Goal: Task Accomplishment & Management: Use online tool/utility

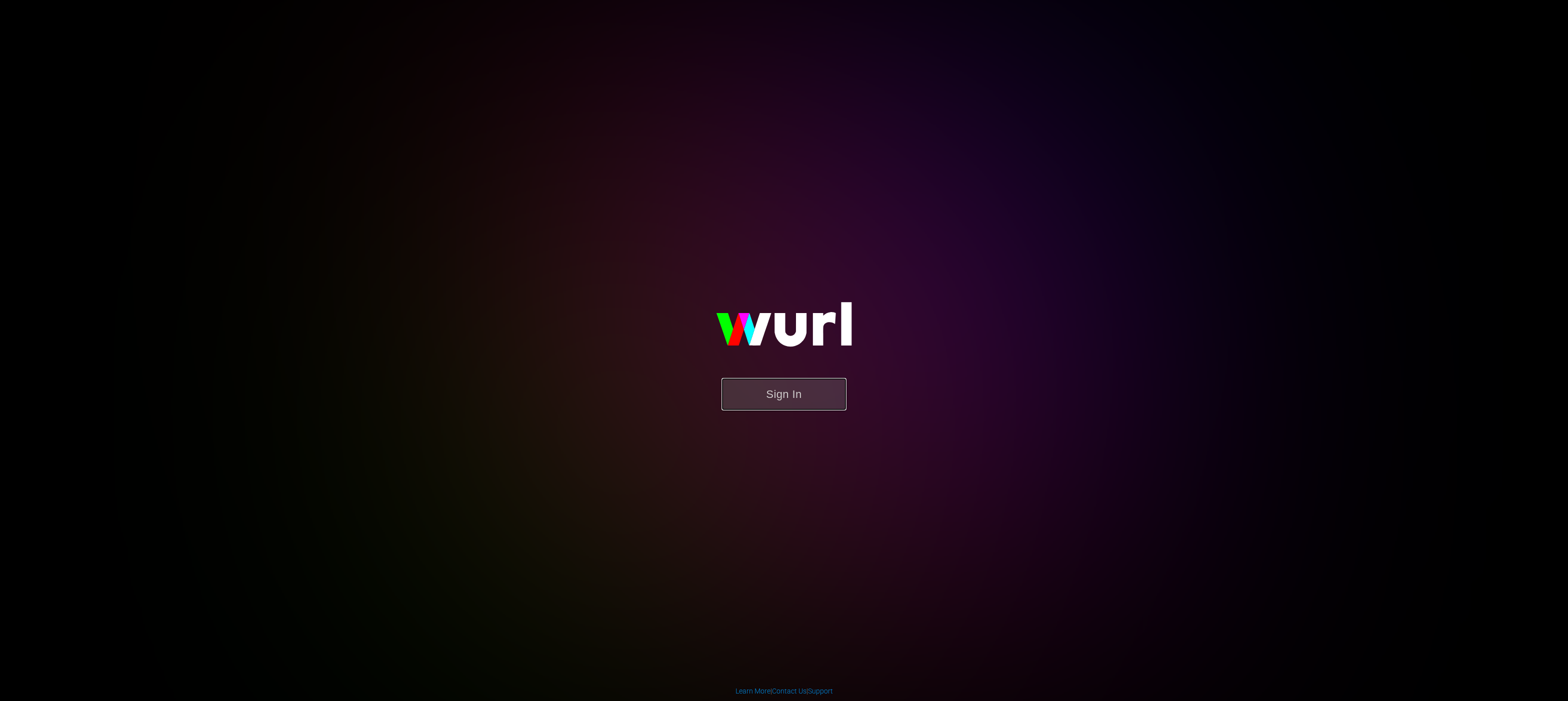
click at [760, 387] on button "Sign In" at bounding box center [784, 395] width 125 height 32
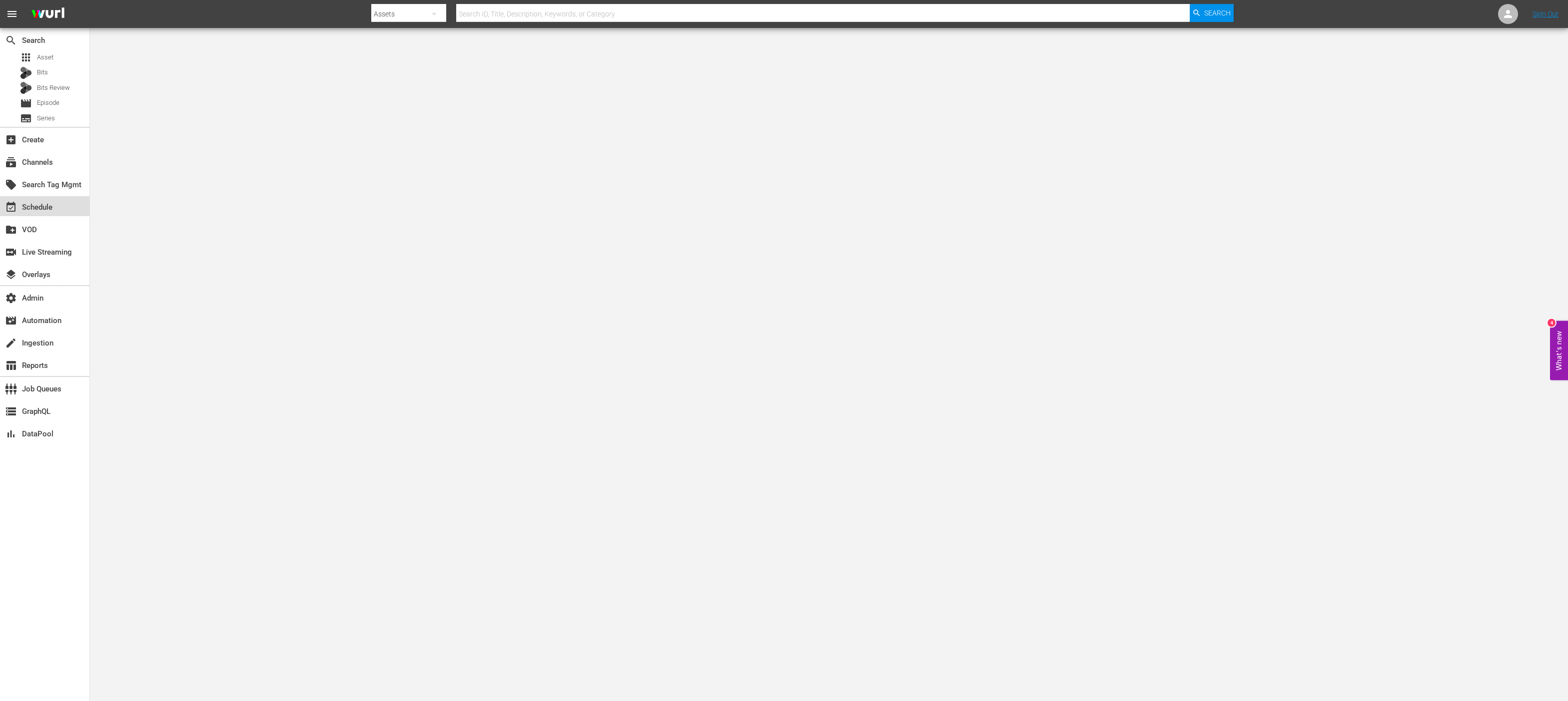
click at [35, 209] on div "event_available Schedule" at bounding box center [28, 205] width 56 height 9
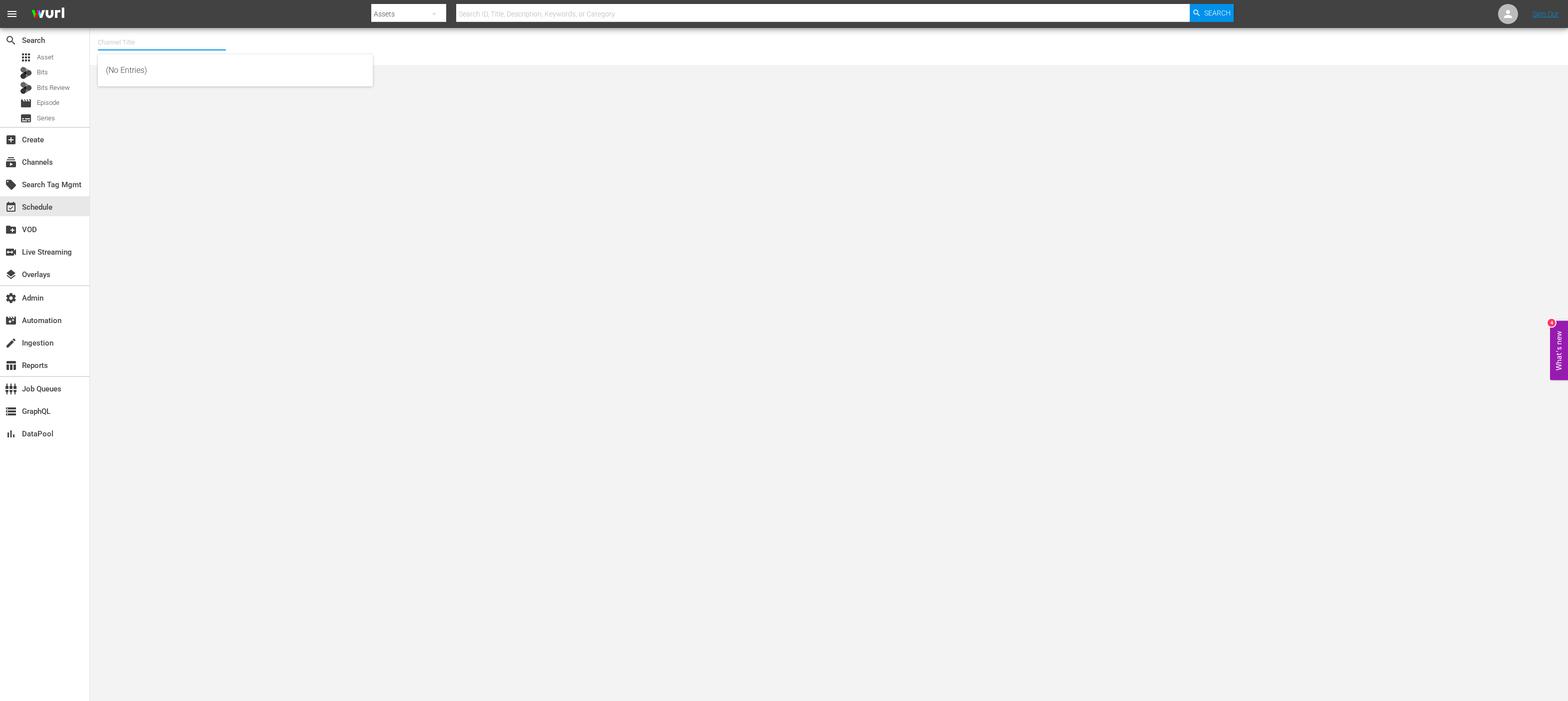
click at [193, 45] on input "text" at bounding box center [162, 43] width 128 height 24
click at [214, 114] on div "MSG SportsZone - Roku Feed (1582 - amc_msgsportszone_3)" at bounding box center [235, 119] width 259 height 24
type input "MSG SportsZone - Roku Feed (1582 - amc_msgsportszone_3)"
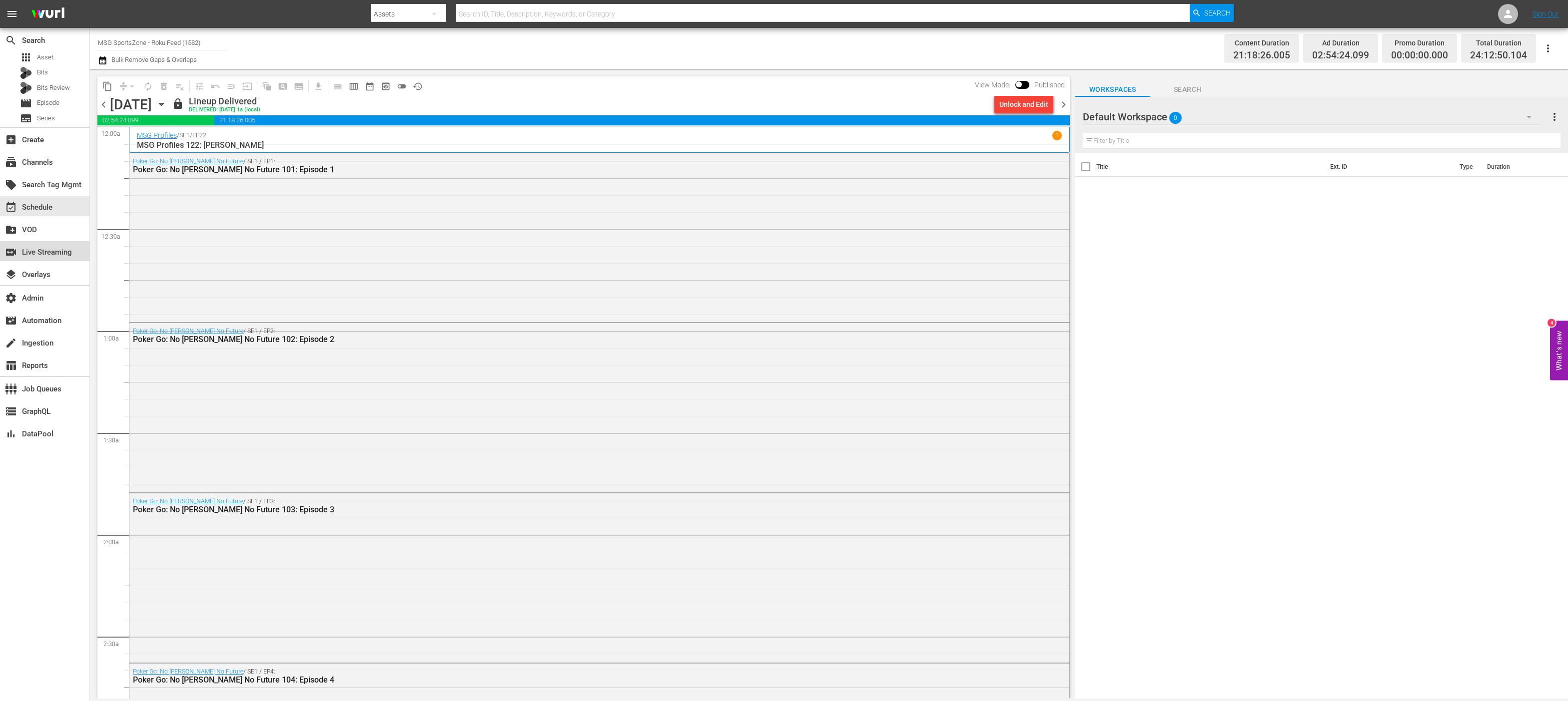
click at [49, 255] on div "switch_video Live Streaming" at bounding box center [28, 251] width 56 height 9
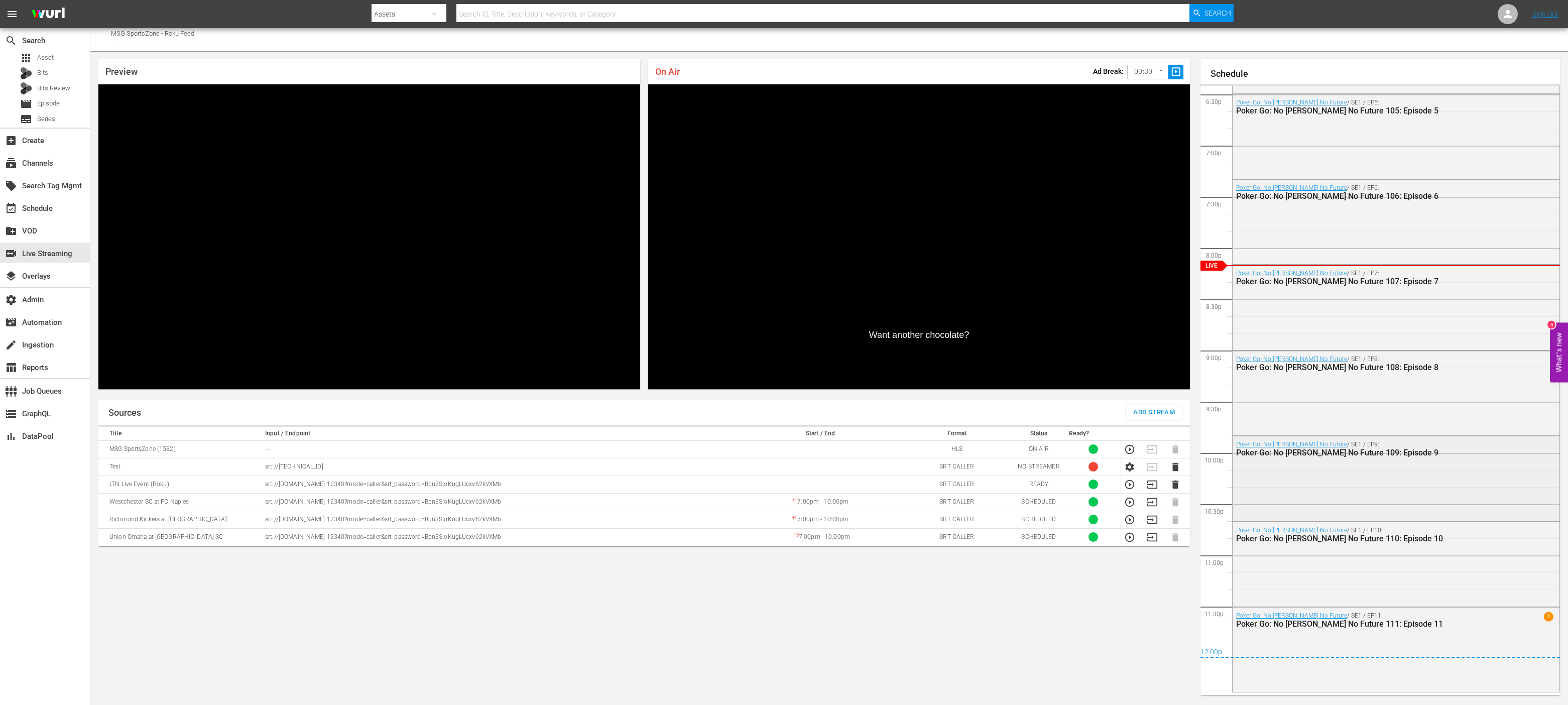
scroll to position [48, 0]
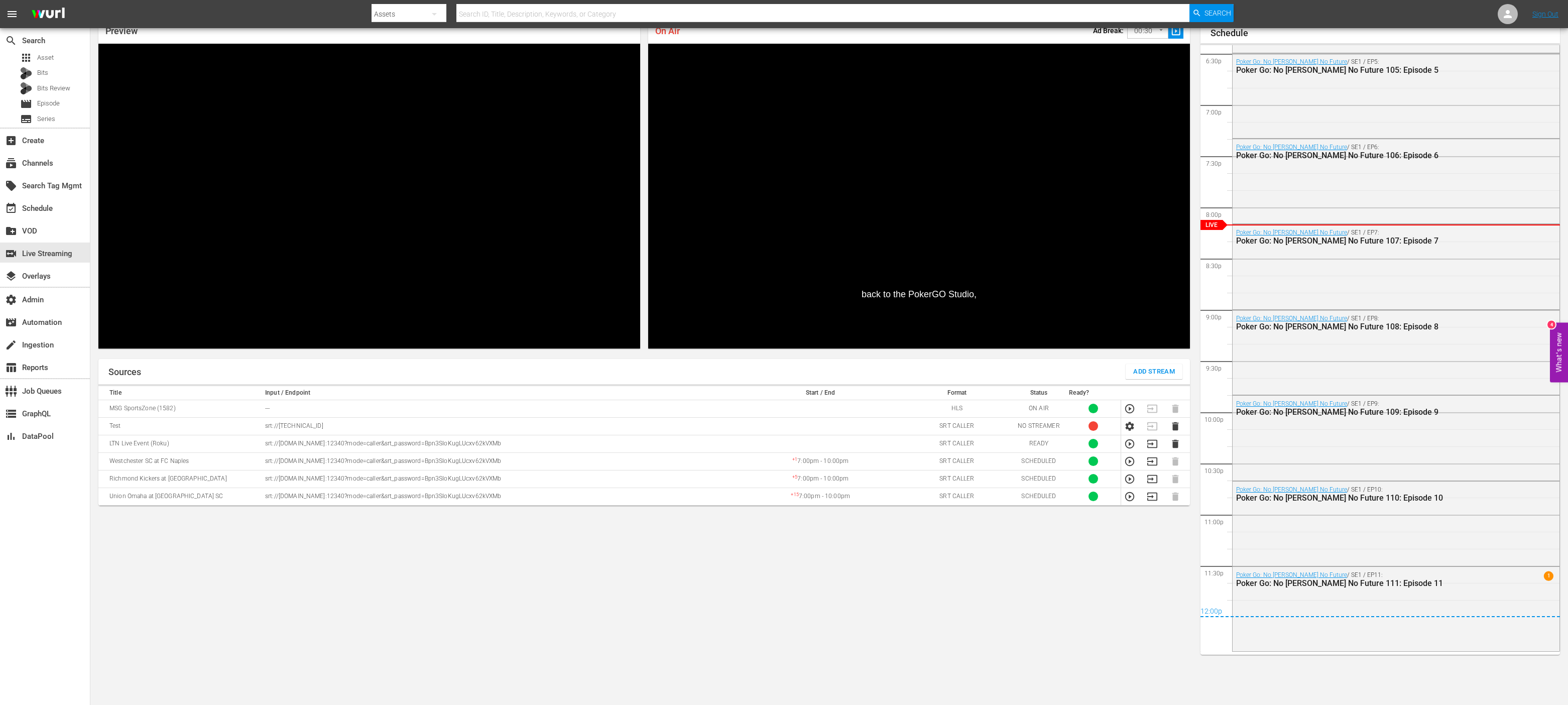
click at [1053, 580] on div "Sources Add Stream Title Input / Endpoint Start / End Format Status Ready? MSG …" at bounding box center [644, 529] width 1092 height 338
click at [21, 207] on div "event_available Schedule" at bounding box center [28, 207] width 56 height 9
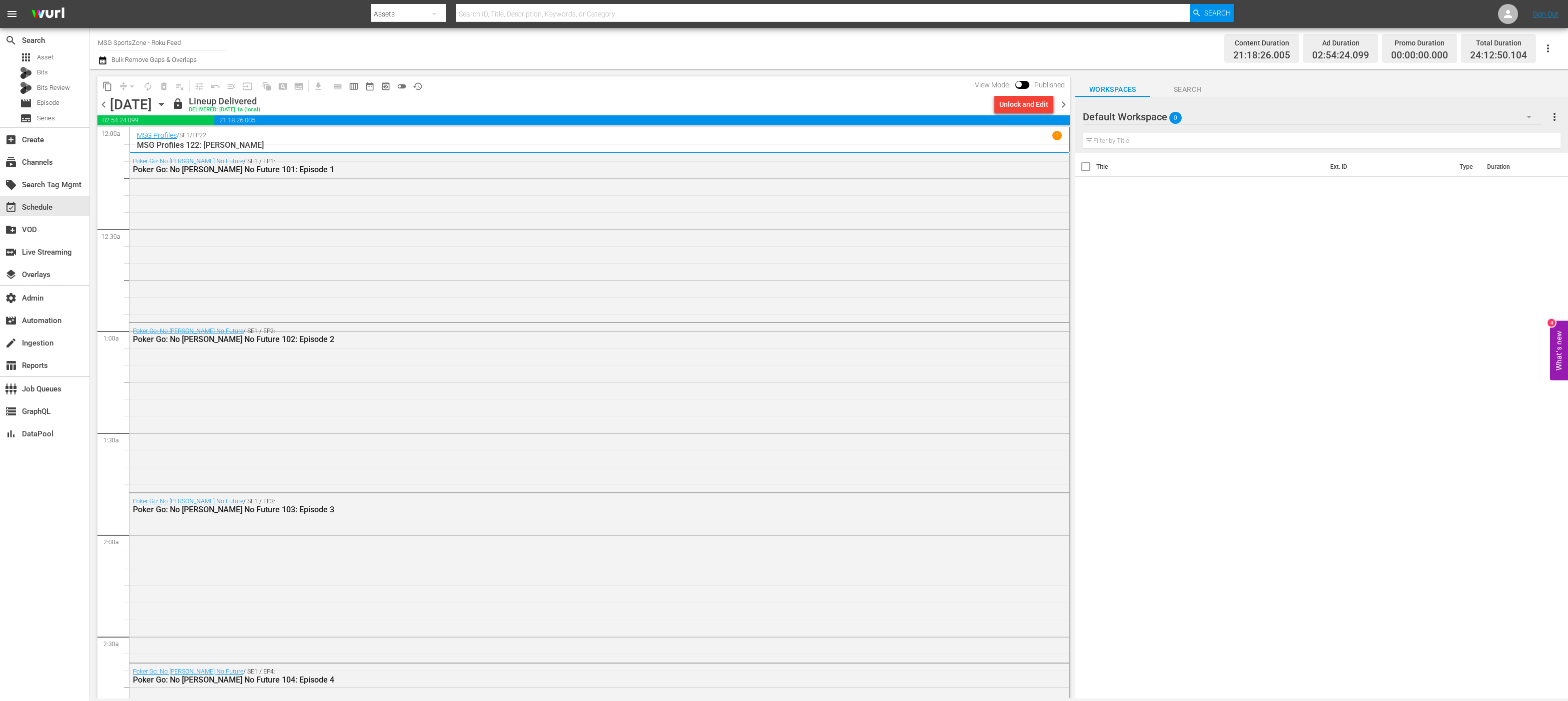
click at [163, 104] on icon "button" at bounding box center [161, 104] width 5 height 2
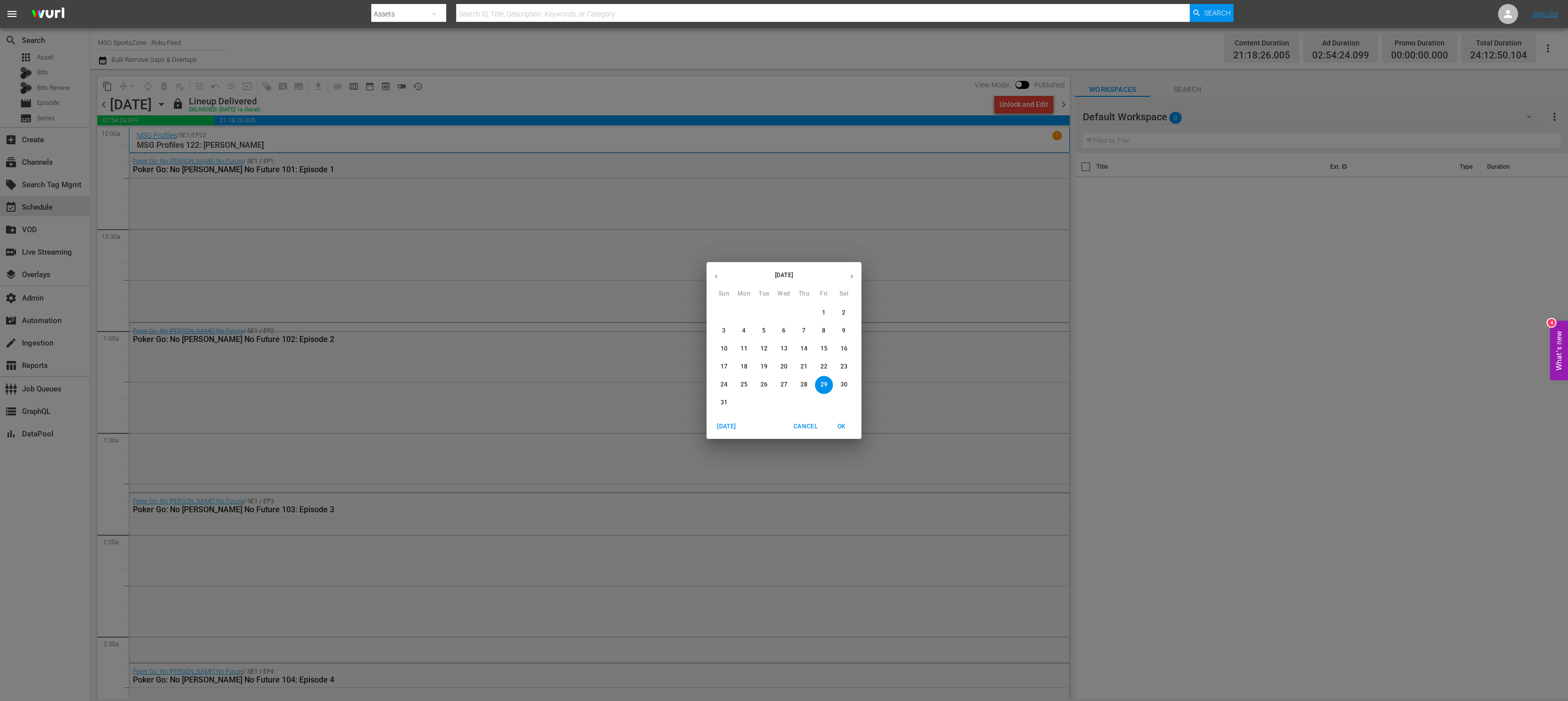
click at [846, 383] on p "30" at bounding box center [844, 385] width 7 height 9
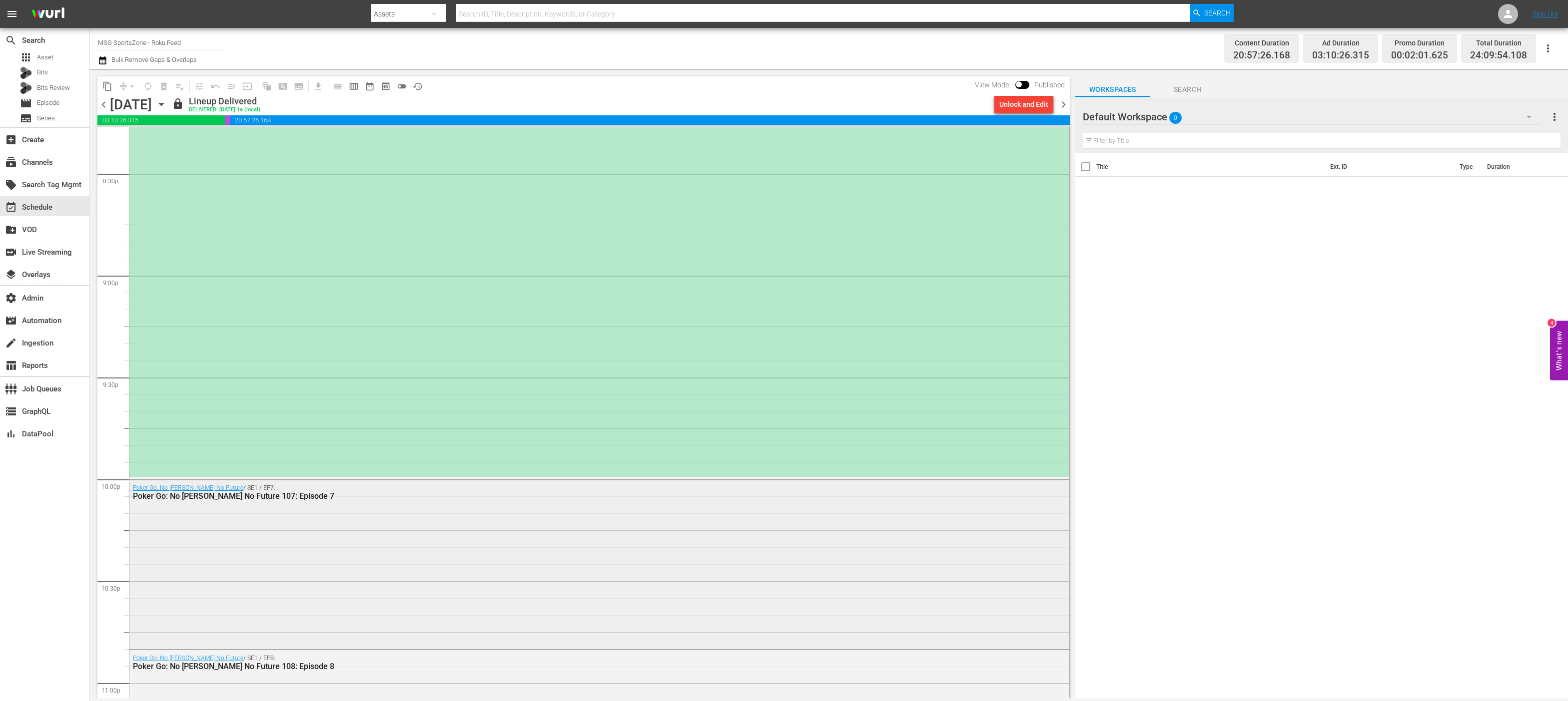
scroll to position [4122, 0]
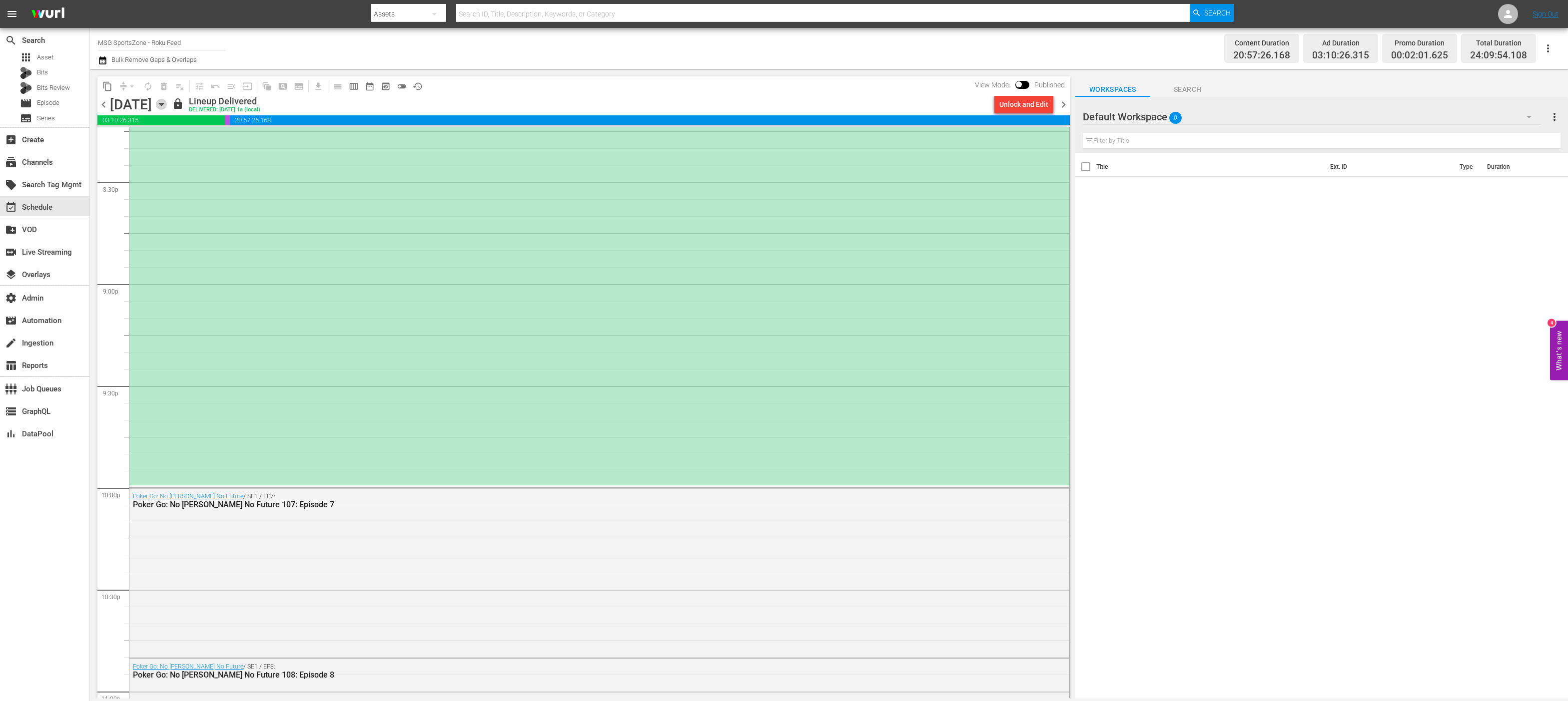
click at [167, 105] on icon "button" at bounding box center [162, 104] width 11 height 11
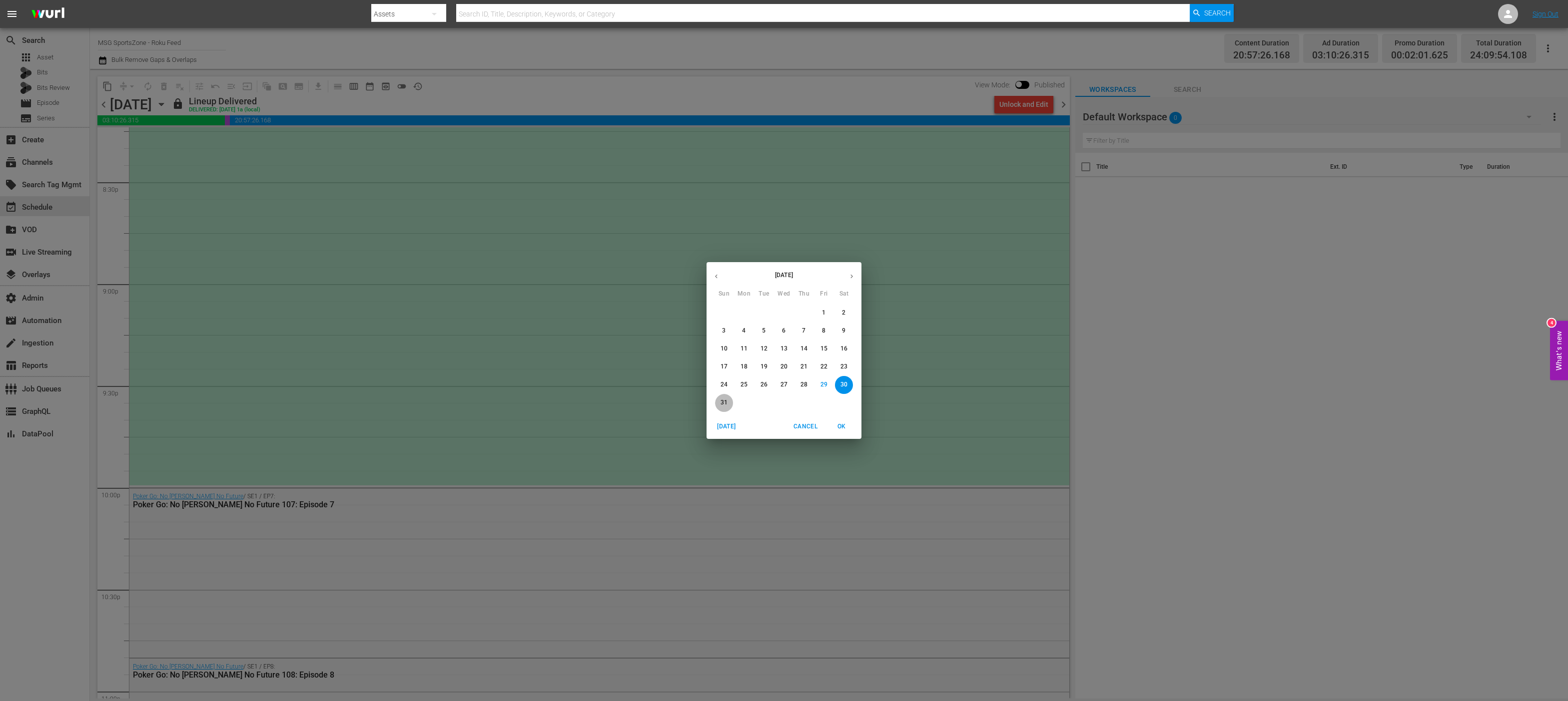
click at [723, 403] on p "31" at bounding box center [724, 403] width 7 height 9
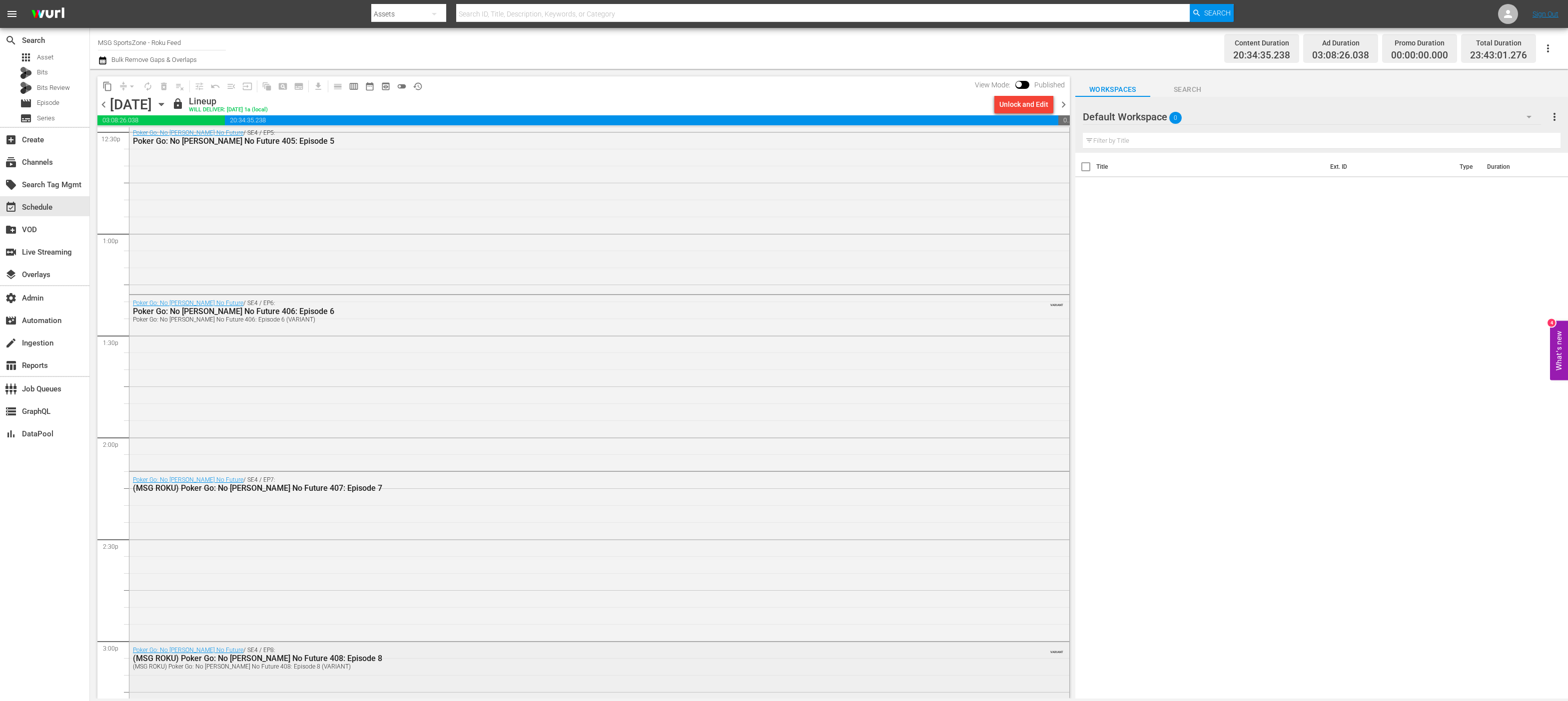
scroll to position [2813, 0]
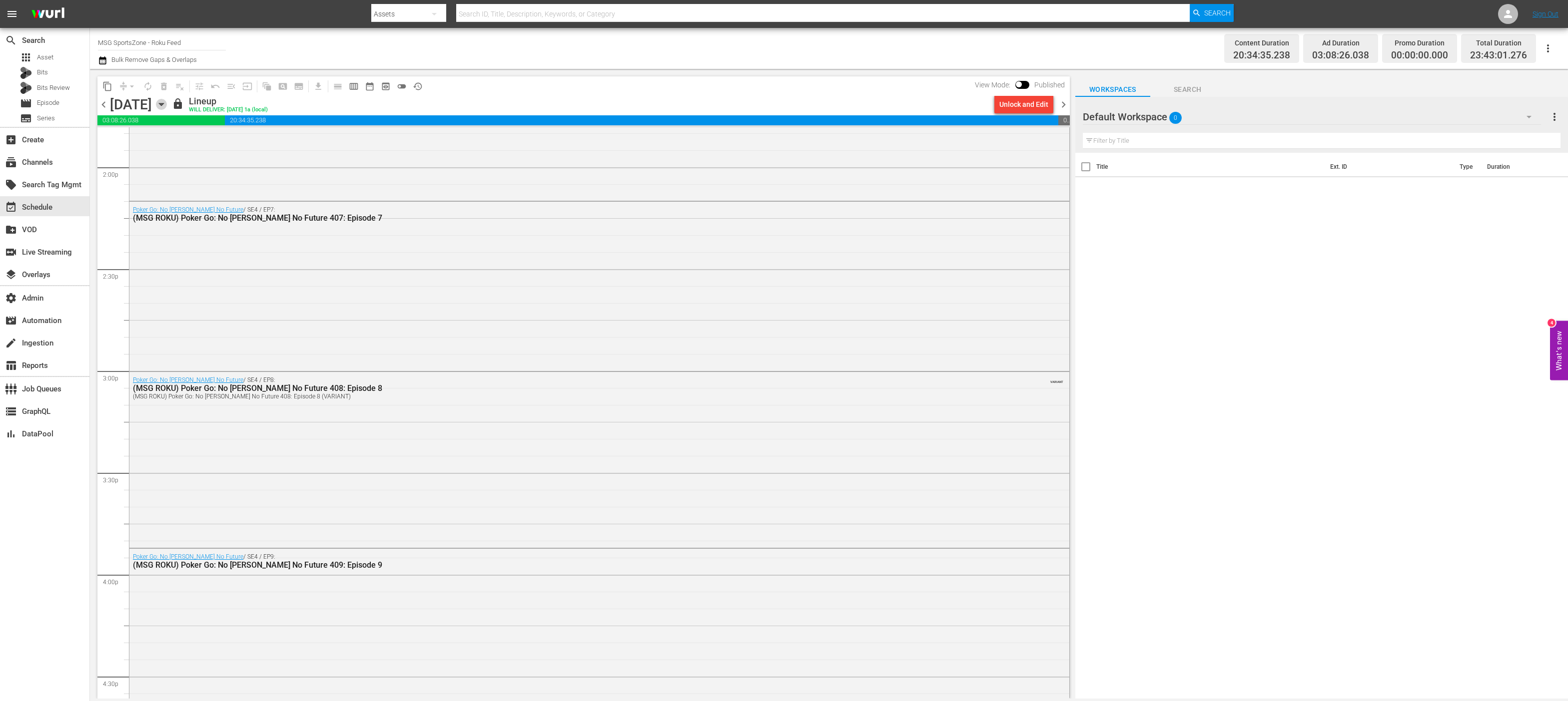
click at [167, 107] on icon "button" at bounding box center [162, 104] width 11 height 11
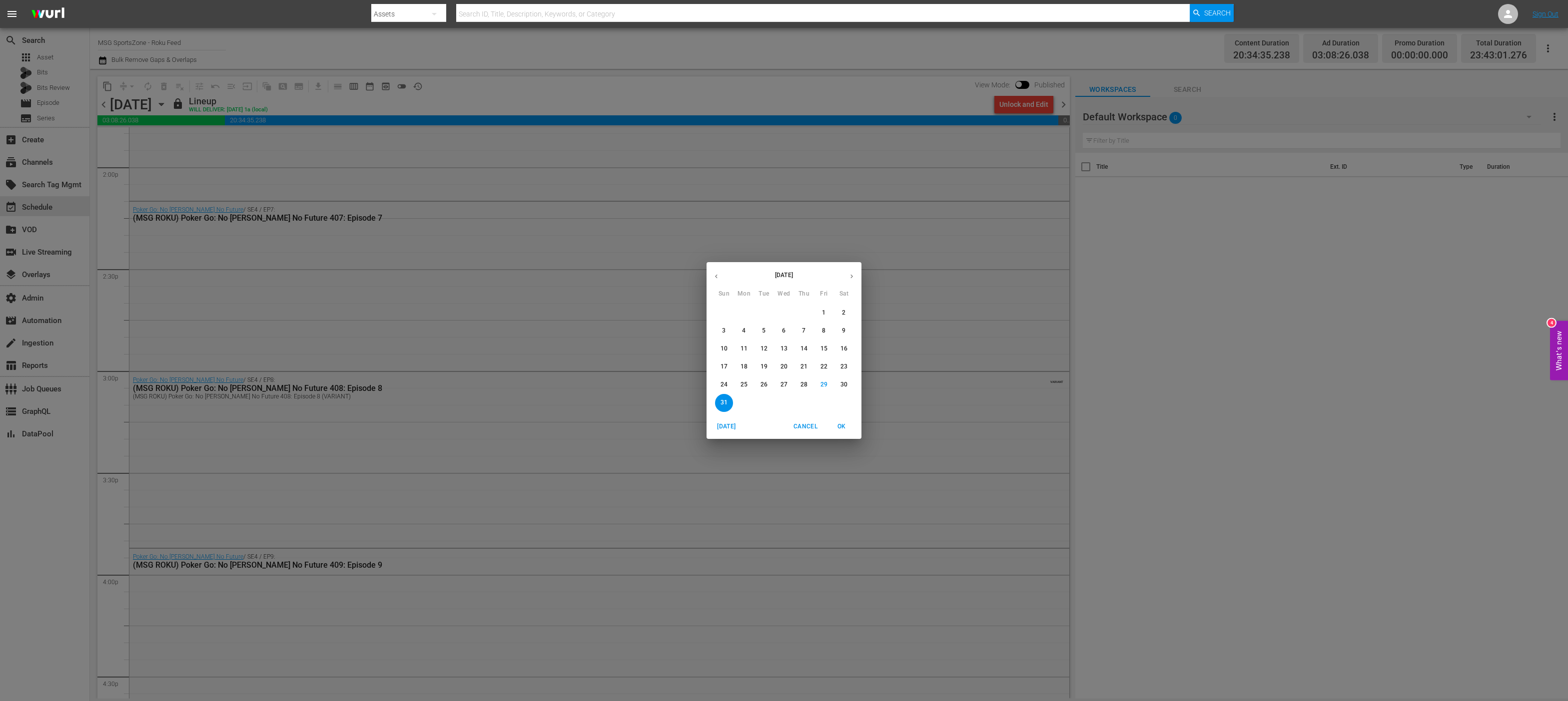
click at [841, 385] on p "30" at bounding box center [844, 385] width 7 height 9
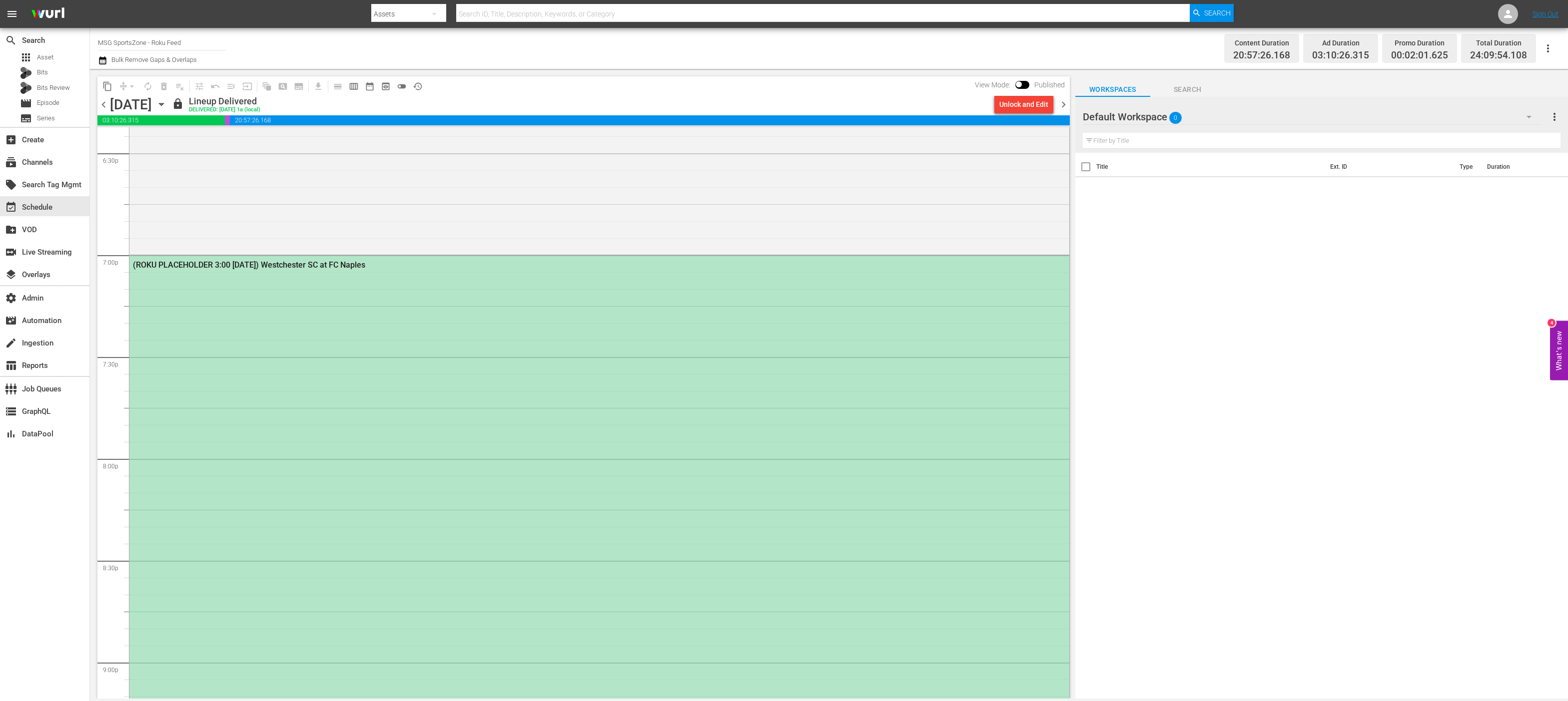
scroll to position [3727, 0]
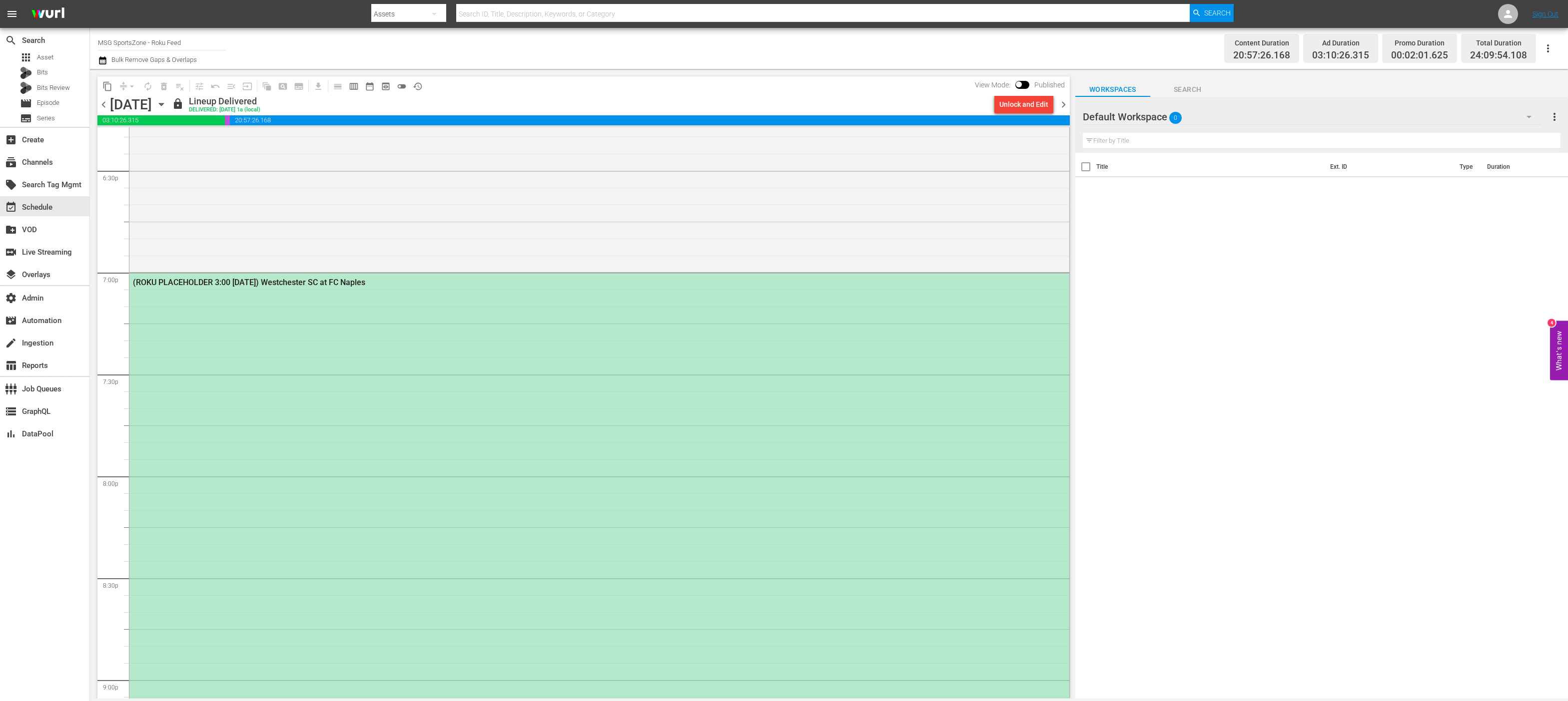
click at [167, 101] on icon "button" at bounding box center [162, 104] width 11 height 11
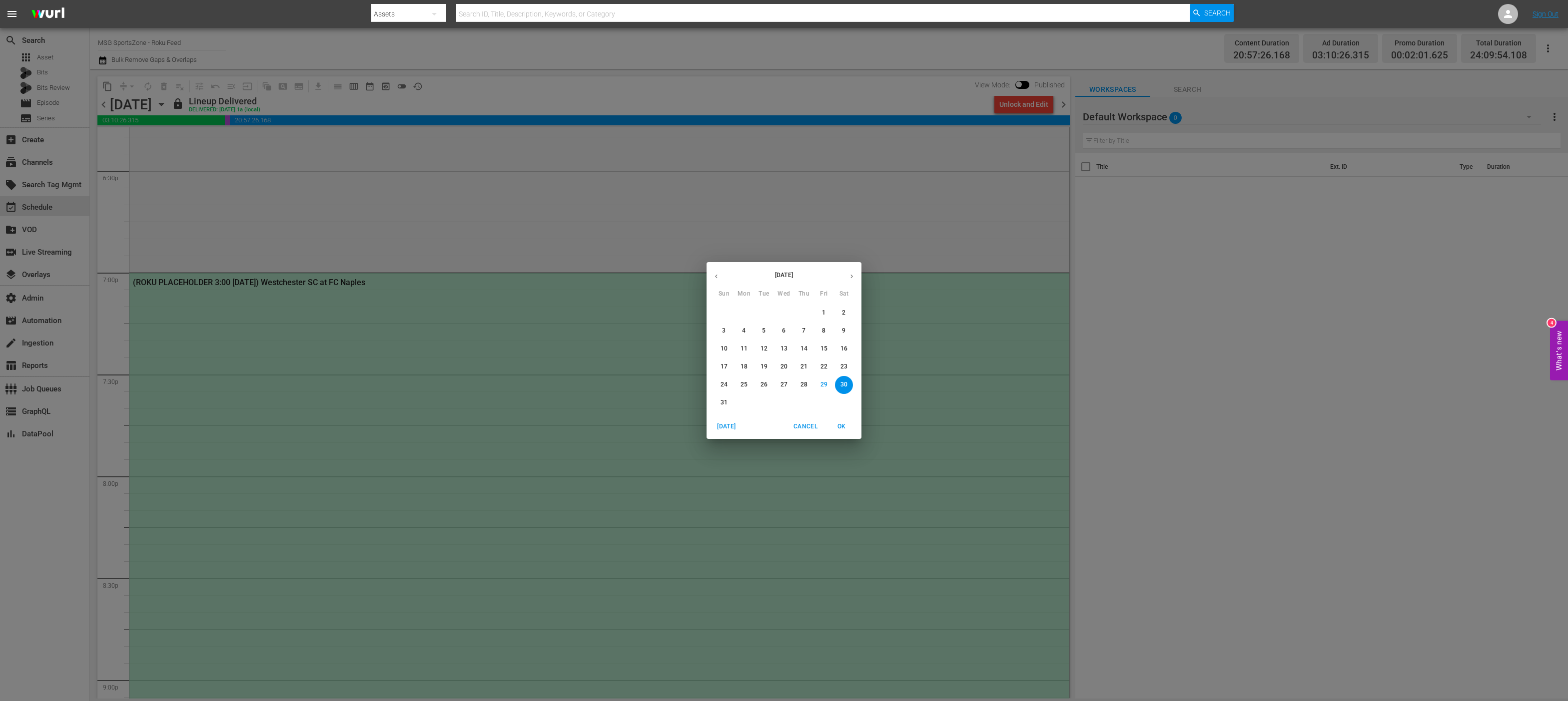
click at [851, 275] on icon "button" at bounding box center [851, 277] width 2 height 4
click at [843, 313] on p "6" at bounding box center [844, 313] width 3 height 9
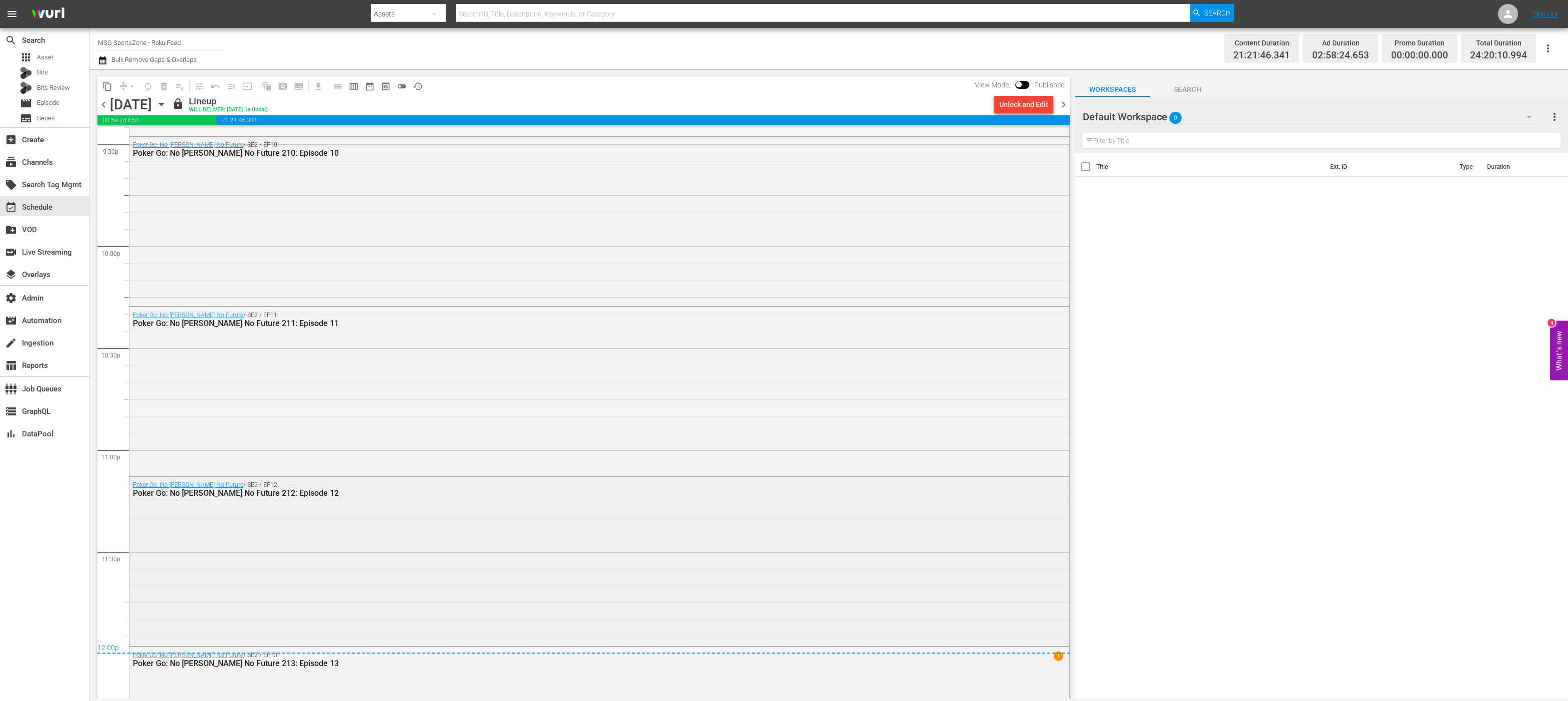
scroll to position [4360, 0]
click at [100, 105] on span "chevron_left" at bounding box center [103, 104] width 12 height 12
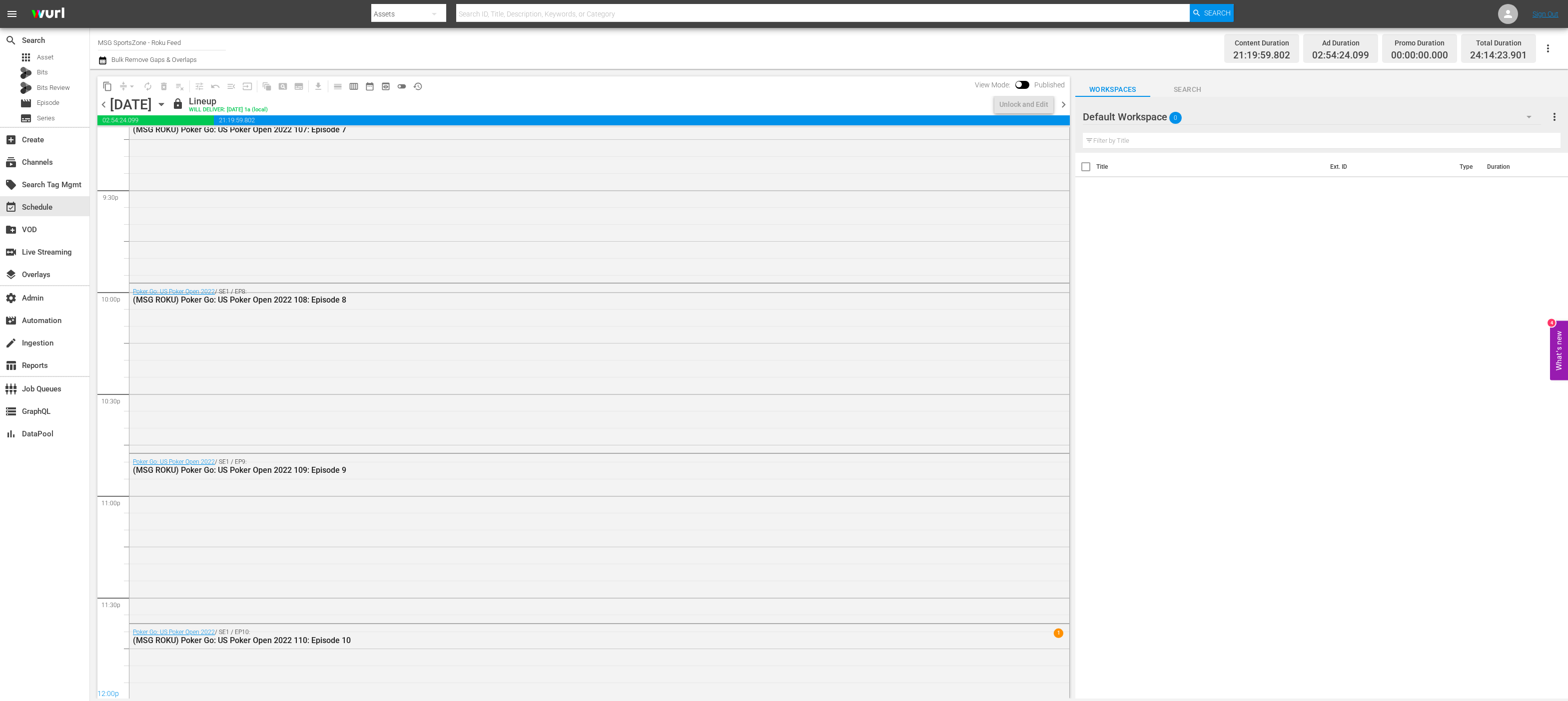
scroll to position [4414, 0]
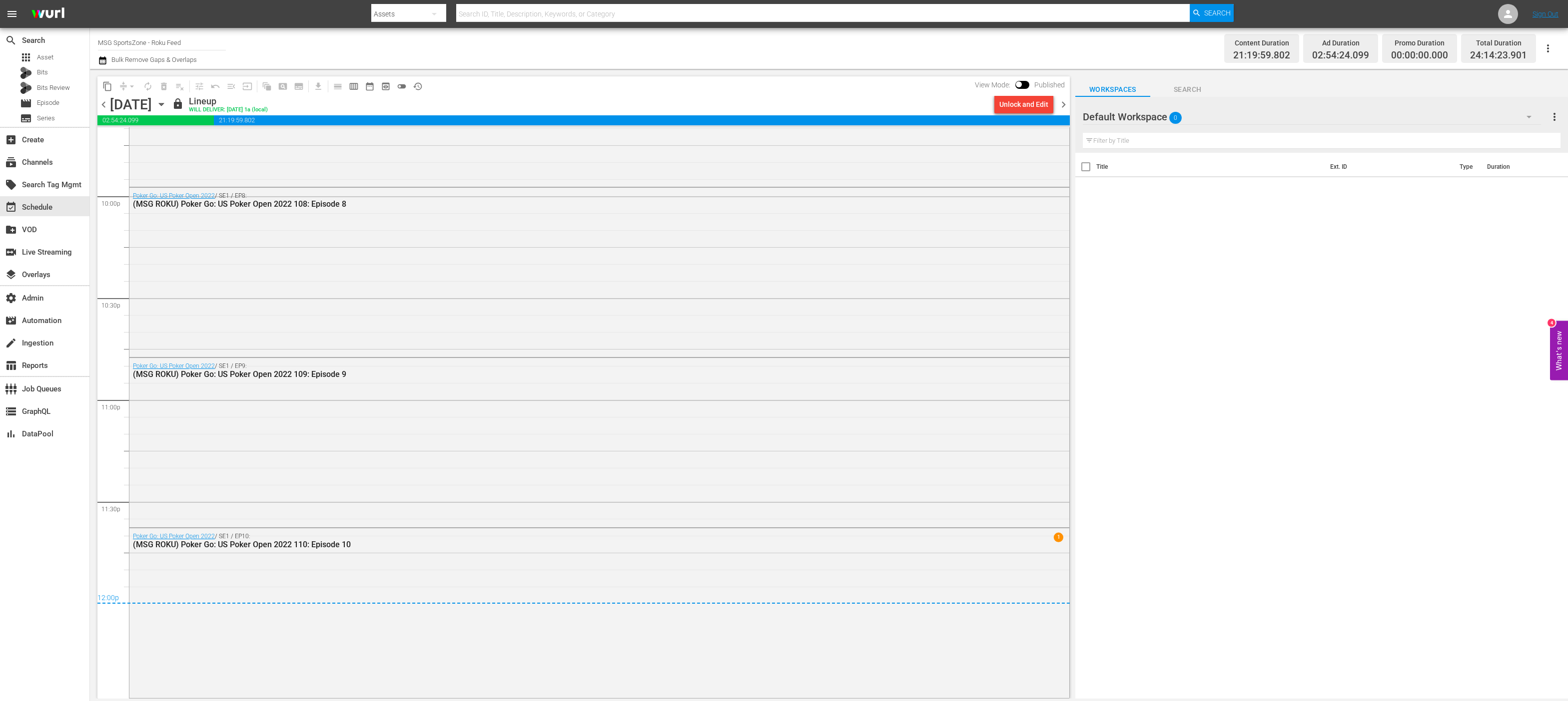
click at [100, 105] on span "chevron_left" at bounding box center [103, 104] width 12 height 12
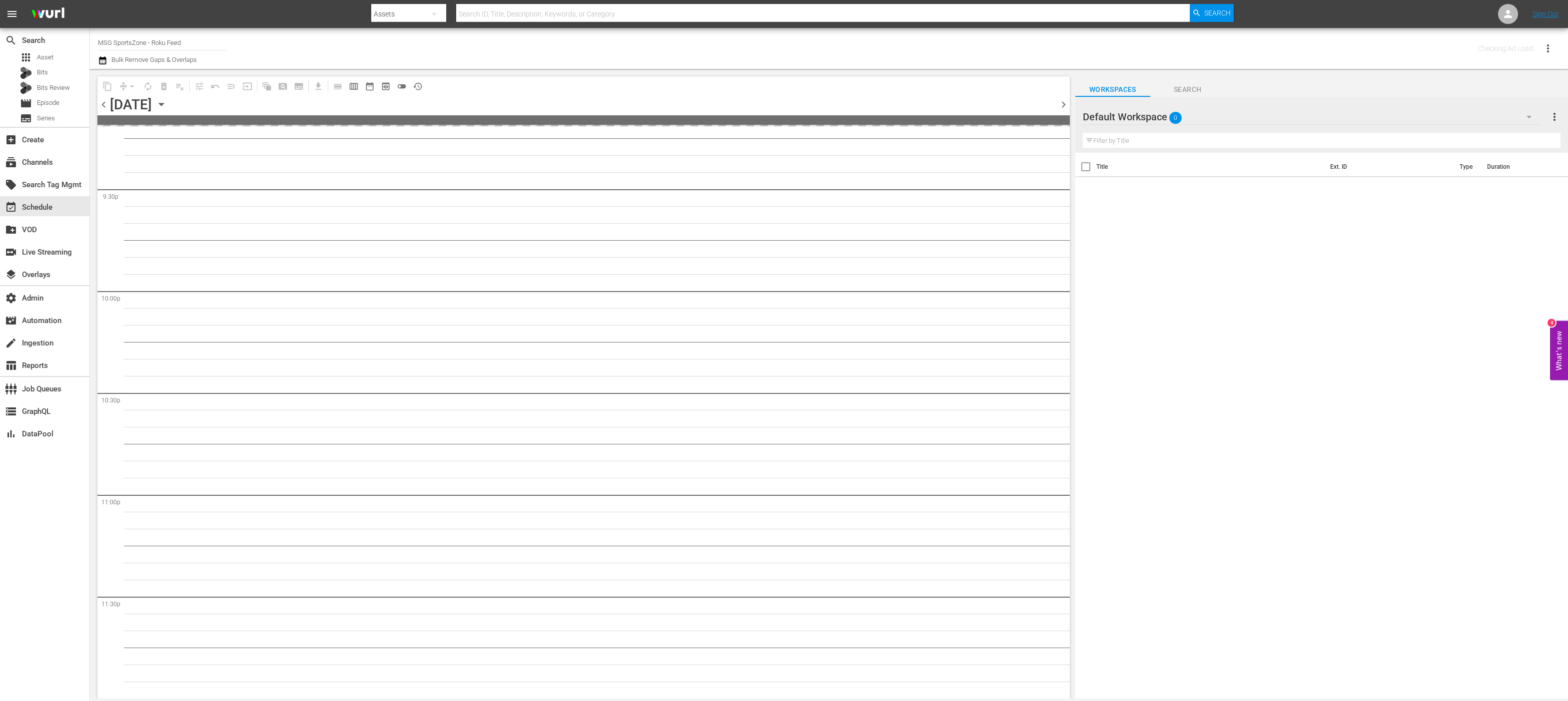
scroll to position [4318, 0]
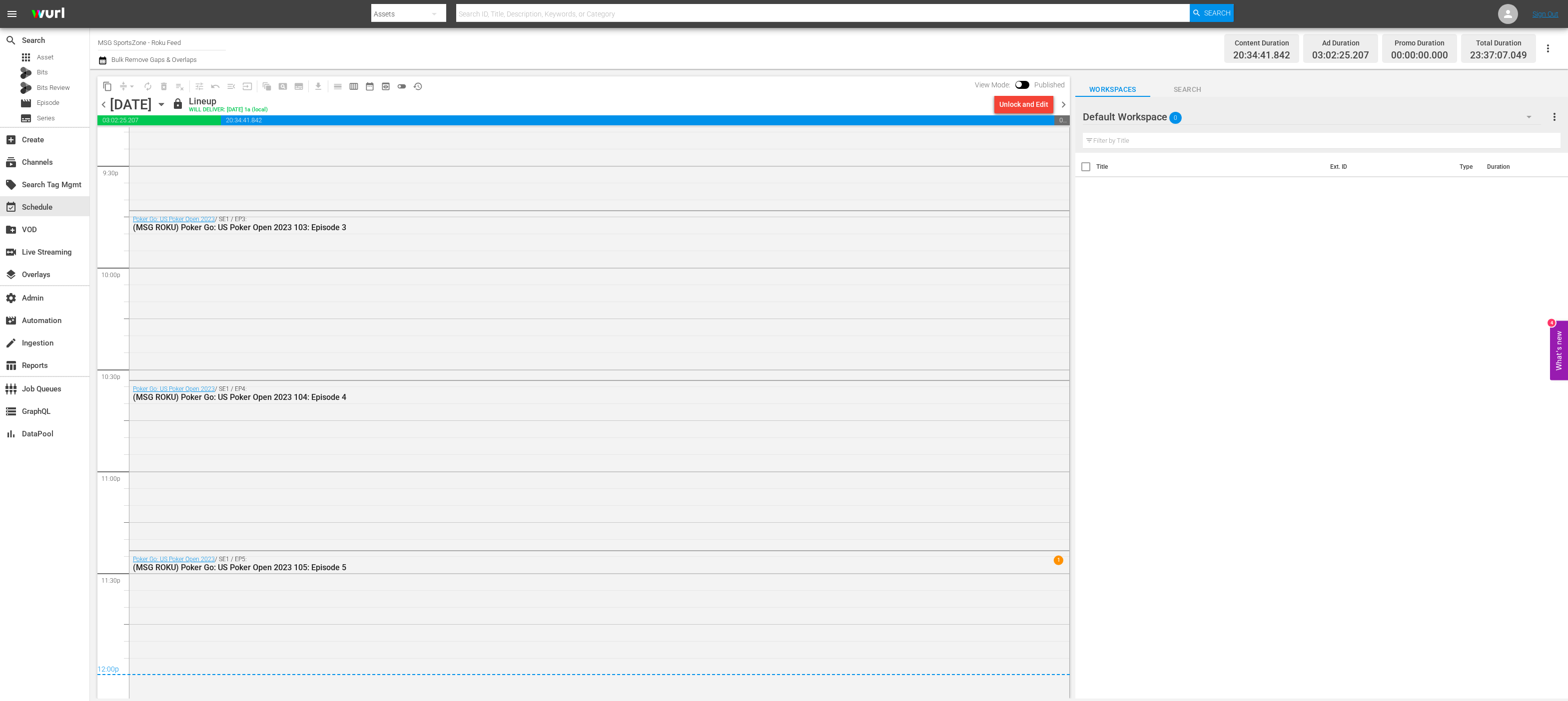
click at [100, 103] on span "chevron_left" at bounding box center [103, 104] width 12 height 12
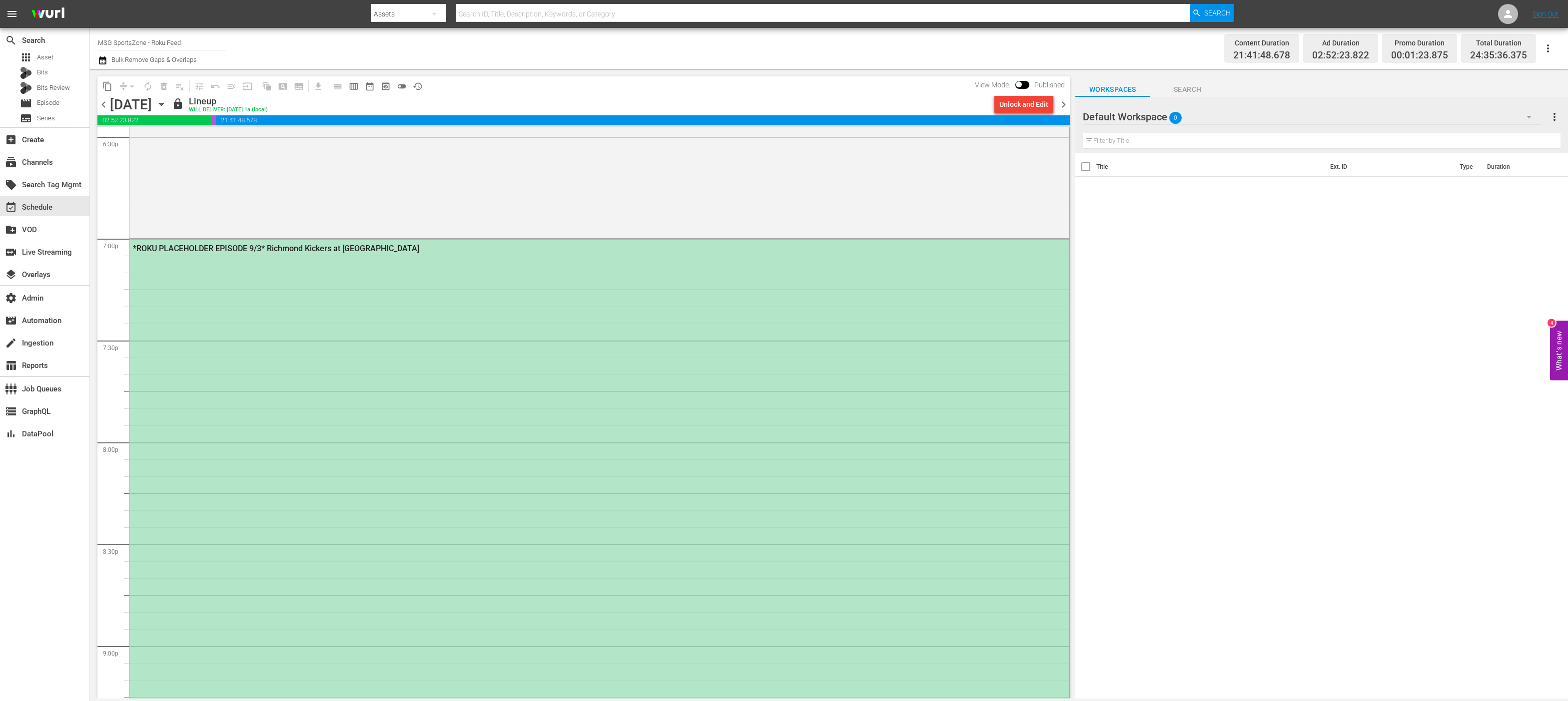
scroll to position [3725, 0]
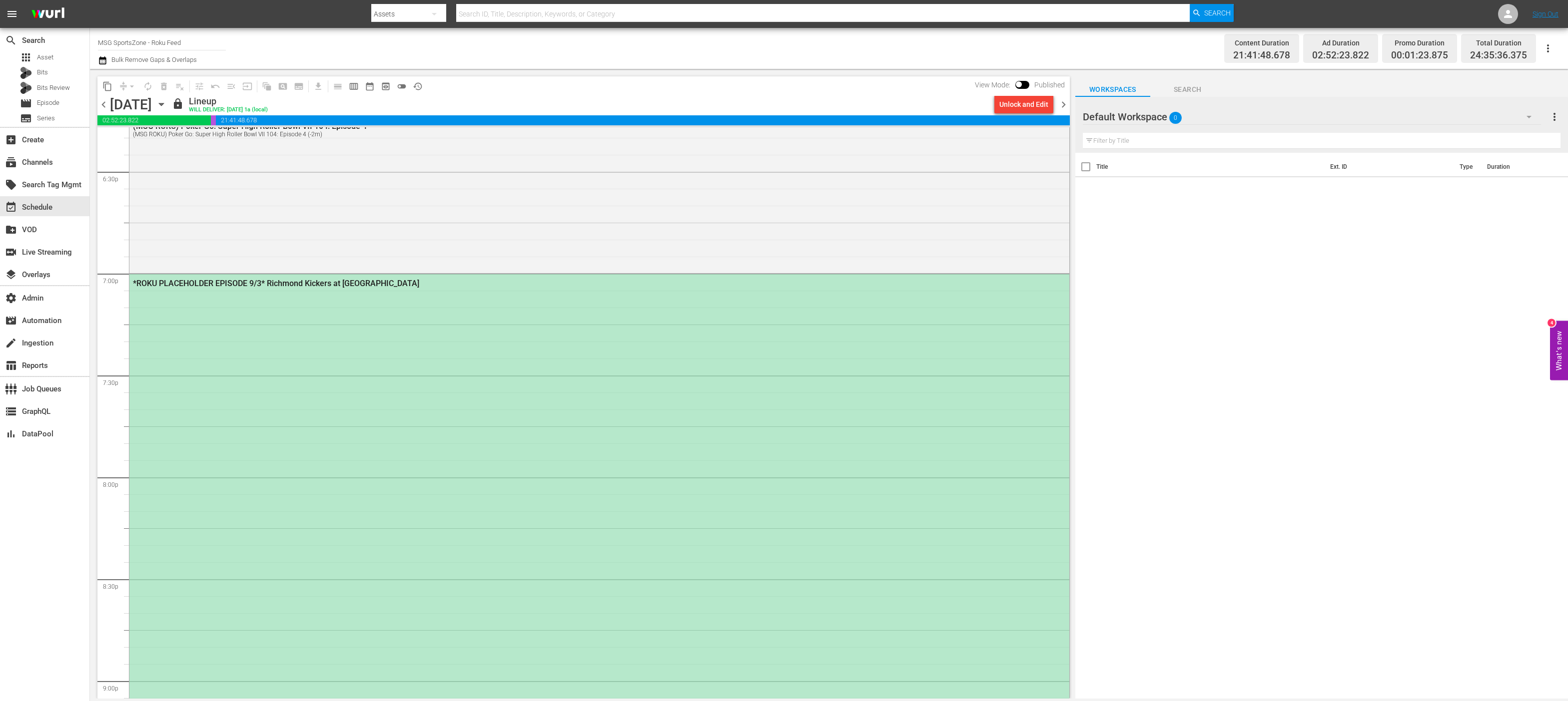
click at [105, 103] on span "chevron_left" at bounding box center [103, 104] width 12 height 12
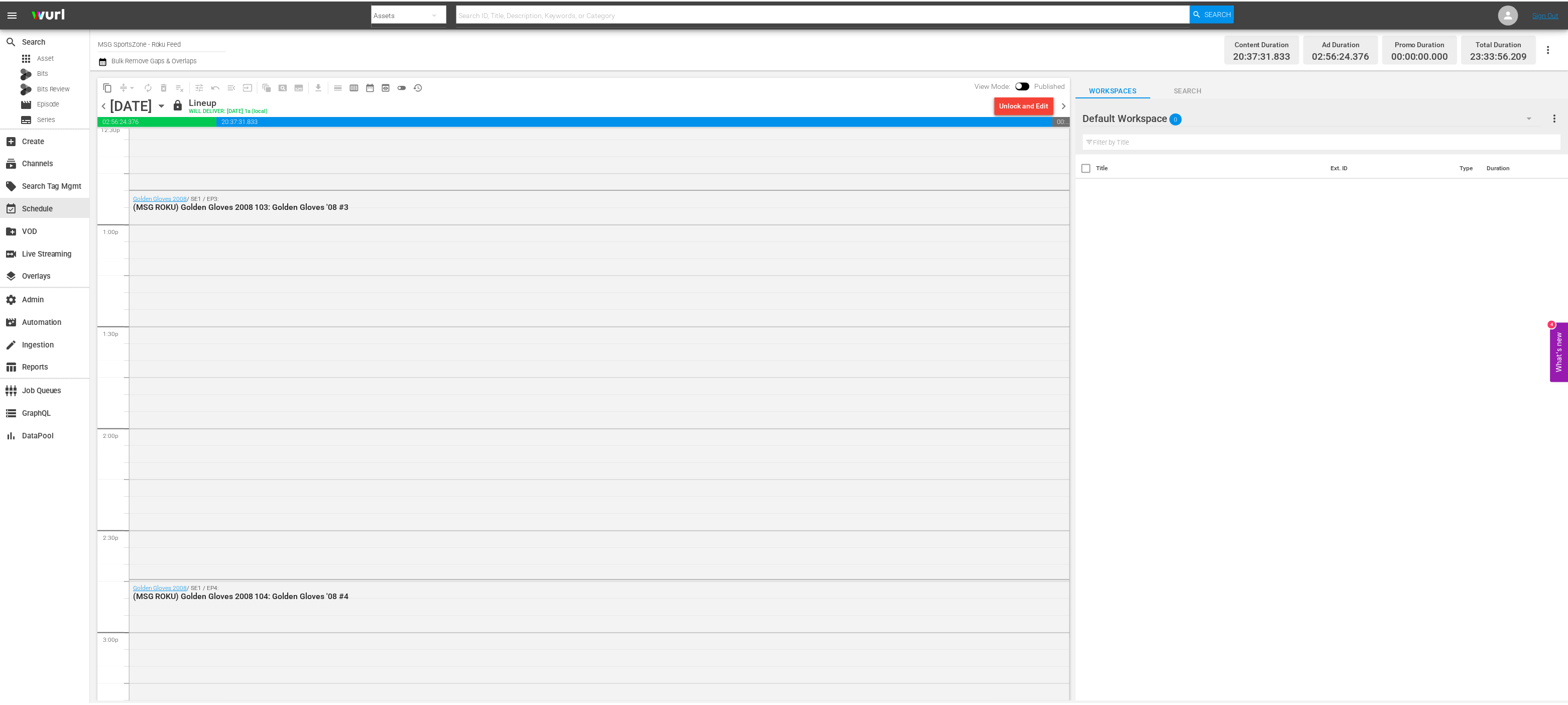
scroll to position [2492, 0]
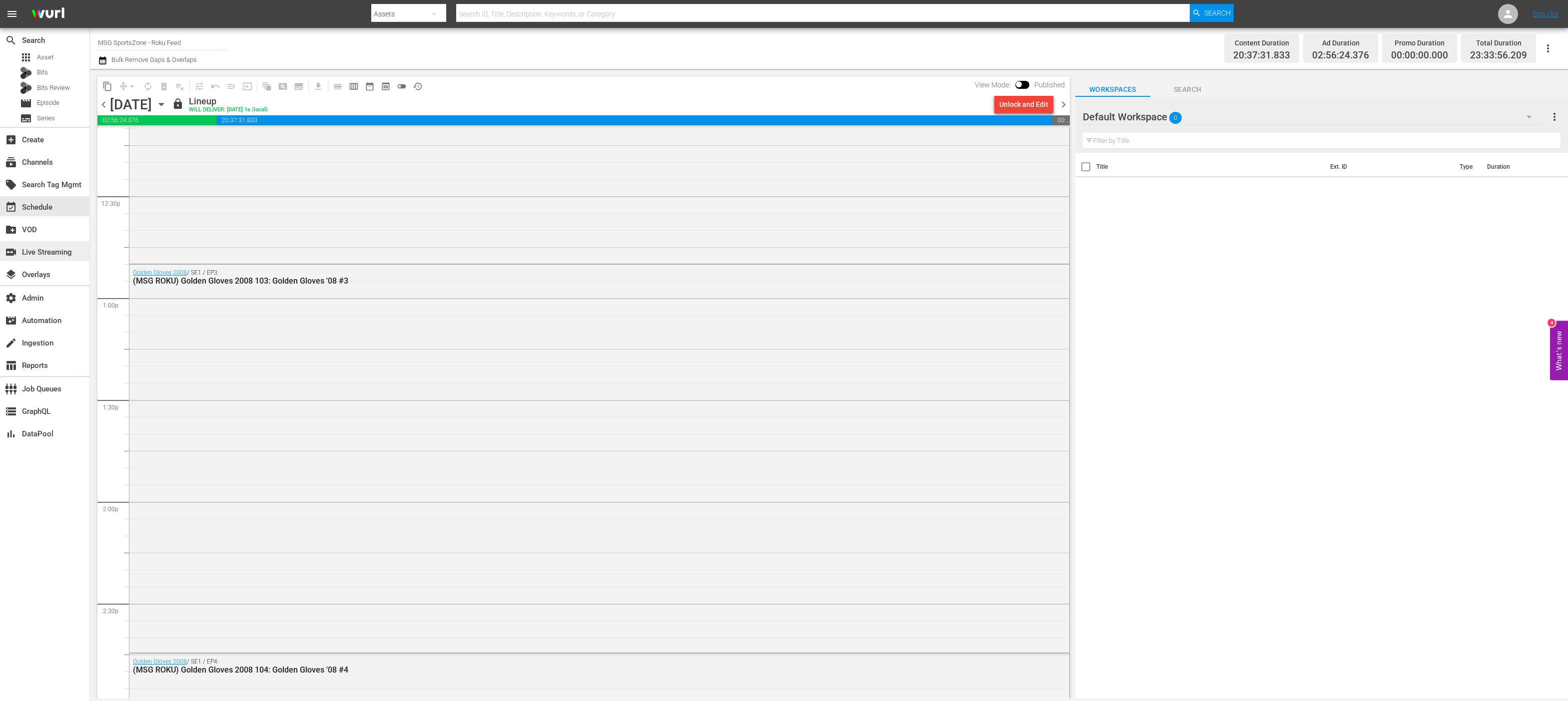
click at [26, 254] on div "switch_video Live Streaming" at bounding box center [28, 251] width 56 height 9
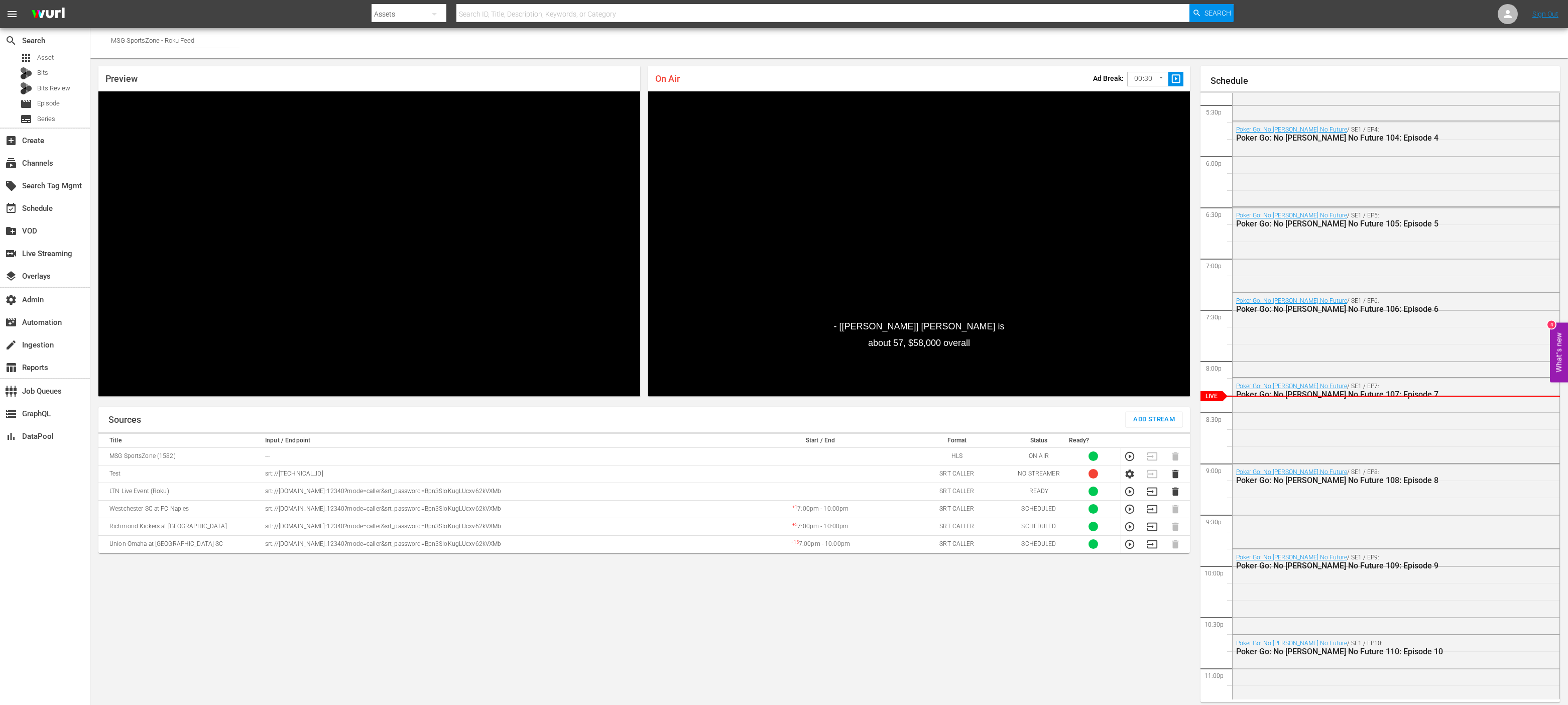
click at [245, 39] on div "Channel Title MSG SportsZone - Roku Feed" at bounding box center [829, 43] width 1478 height 30
click at [233, 41] on input "MSG SportsZone - Roku Feed" at bounding box center [176, 41] width 128 height 24
